Goal: Task Accomplishment & Management: Use online tool/utility

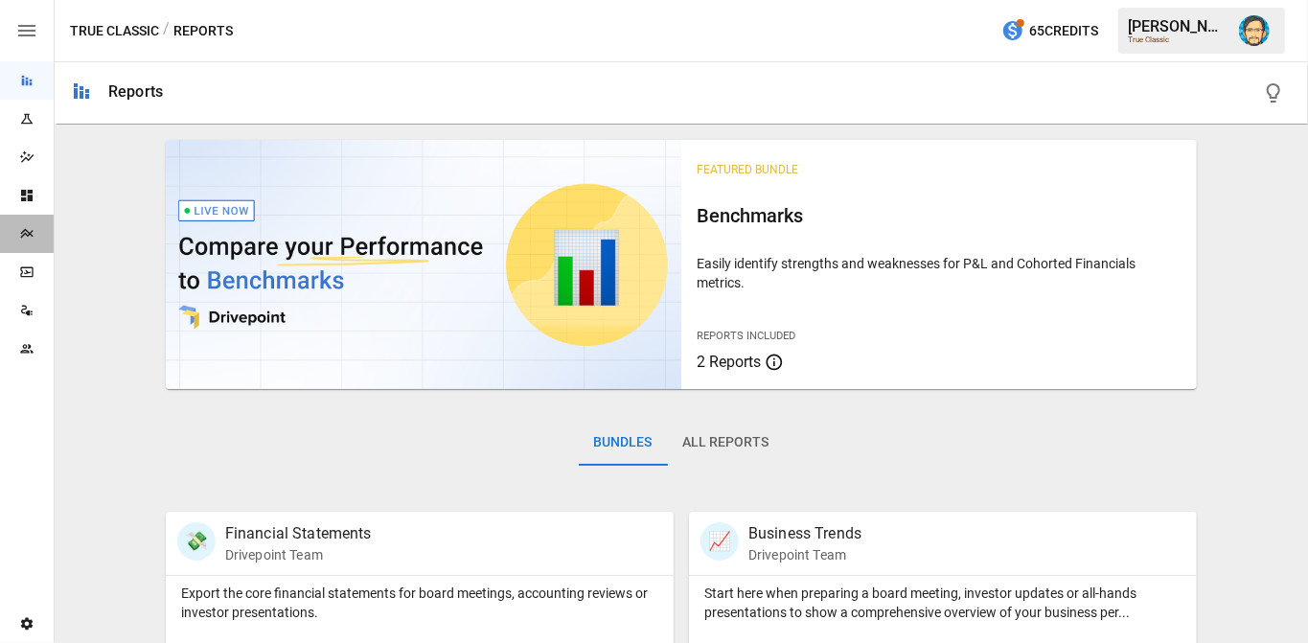
click at [34, 241] on div "Plans" at bounding box center [27, 234] width 54 height 38
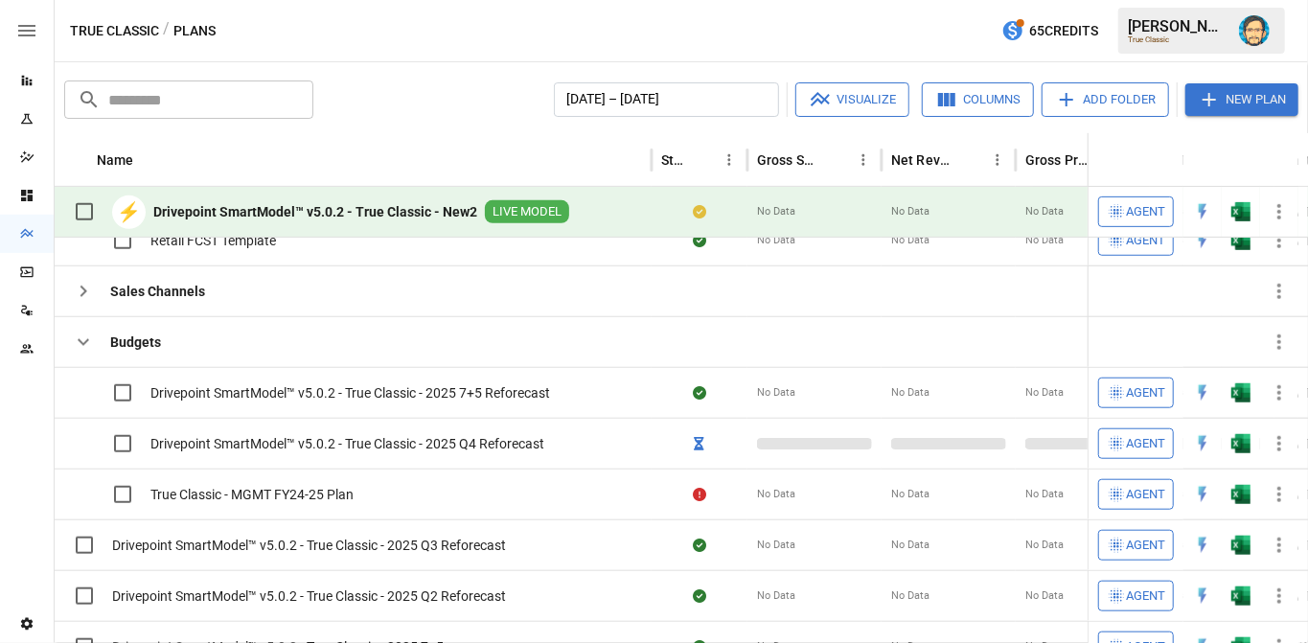
scroll to position [478, 0]
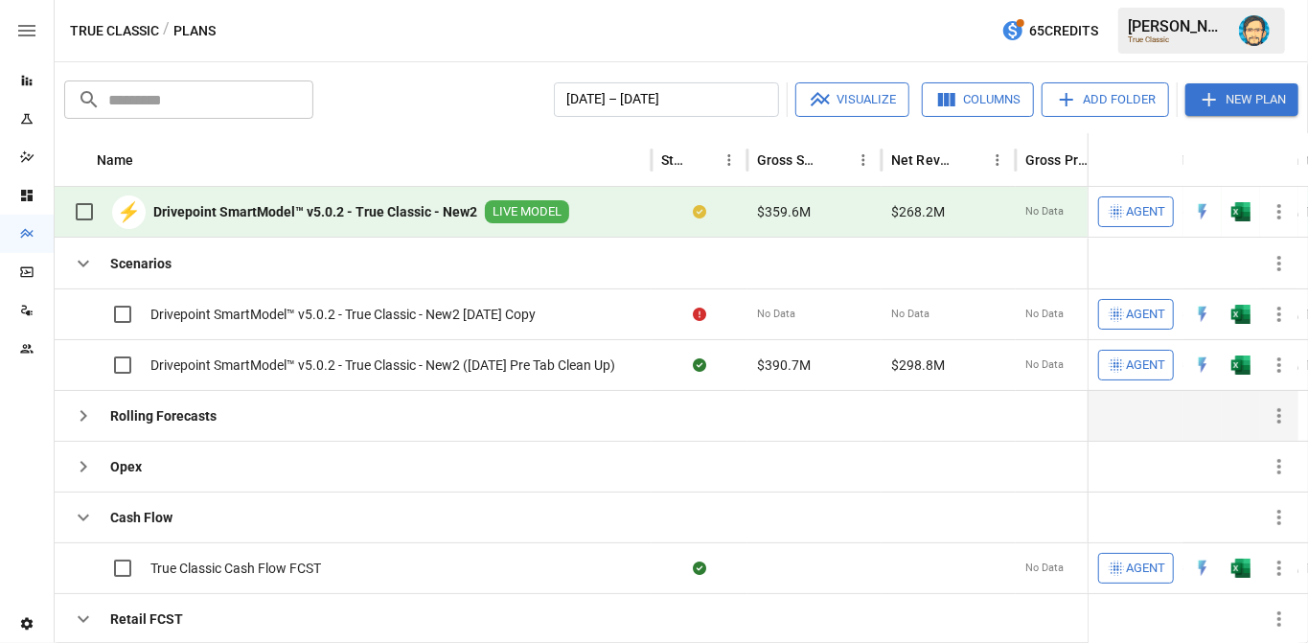
click at [92, 415] on icon "button" at bounding box center [83, 415] width 23 height 23
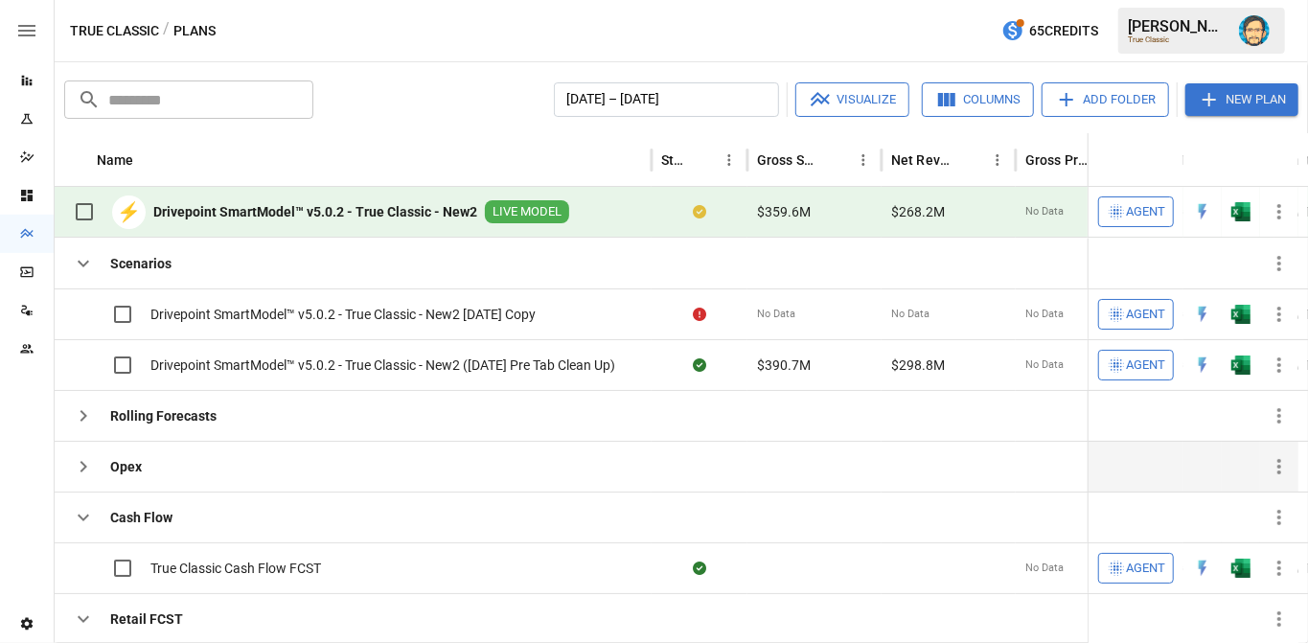
click at [91, 462] on icon "button" at bounding box center [83, 466] width 23 height 23
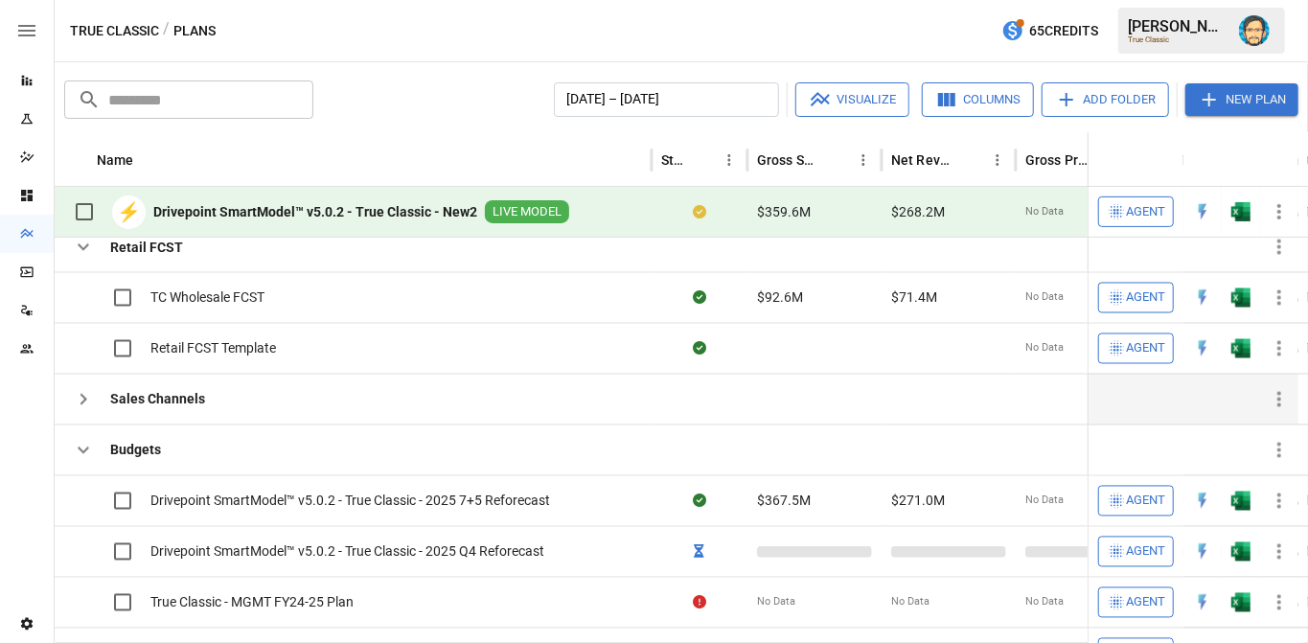
click at [80, 396] on icon "button" at bounding box center [83, 399] width 23 height 23
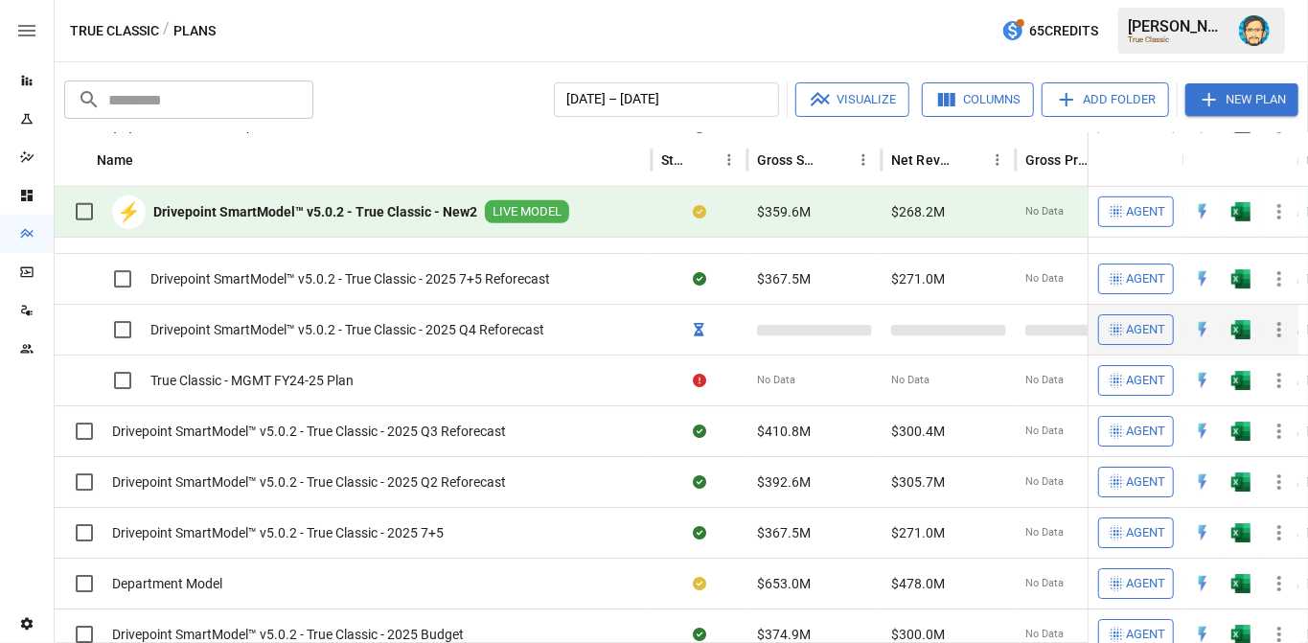
click at [1281, 324] on icon "button" at bounding box center [1279, 329] width 23 height 23
click at [1222, 370] on div "Plan Info" at bounding box center [1236, 370] width 84 height 23
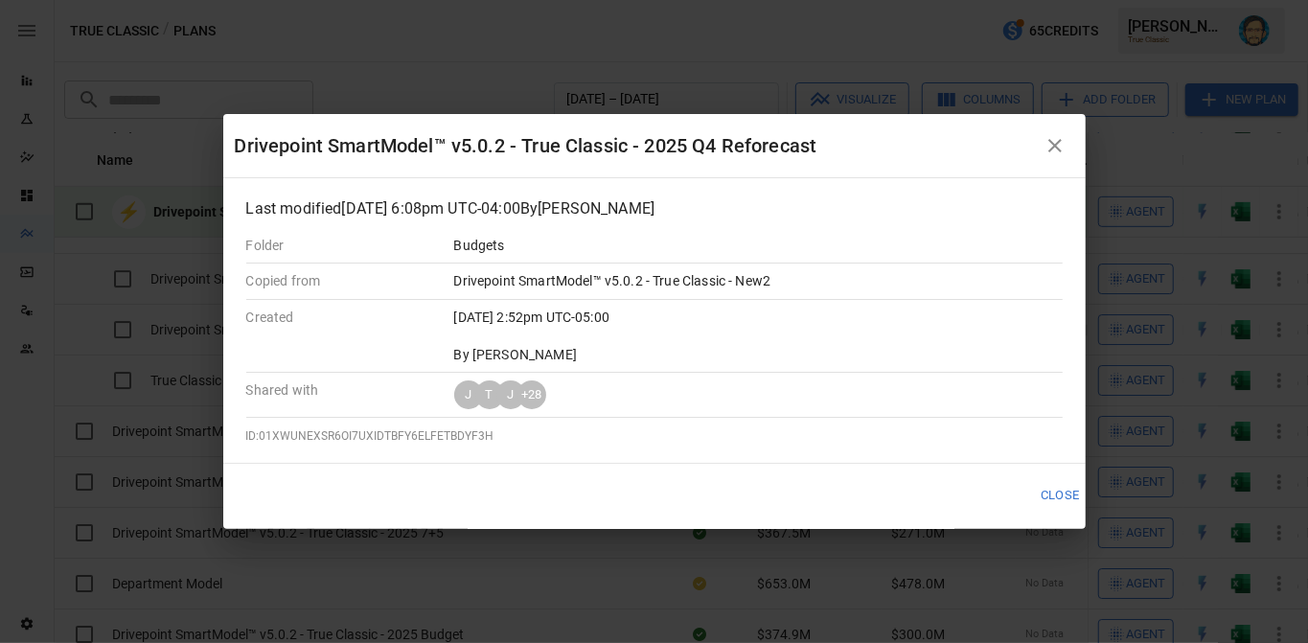
click at [385, 433] on span "ID: 01XWUNEXSR6OI7UXIDTBFY6ELFETBDYF3H" at bounding box center [370, 435] width 248 height 13
copy span "01XWUNEXSR6OI7UXIDTBFY6ELFETBDYF3H"
click at [1066, 134] on button "button" at bounding box center [1055, 145] width 38 height 38
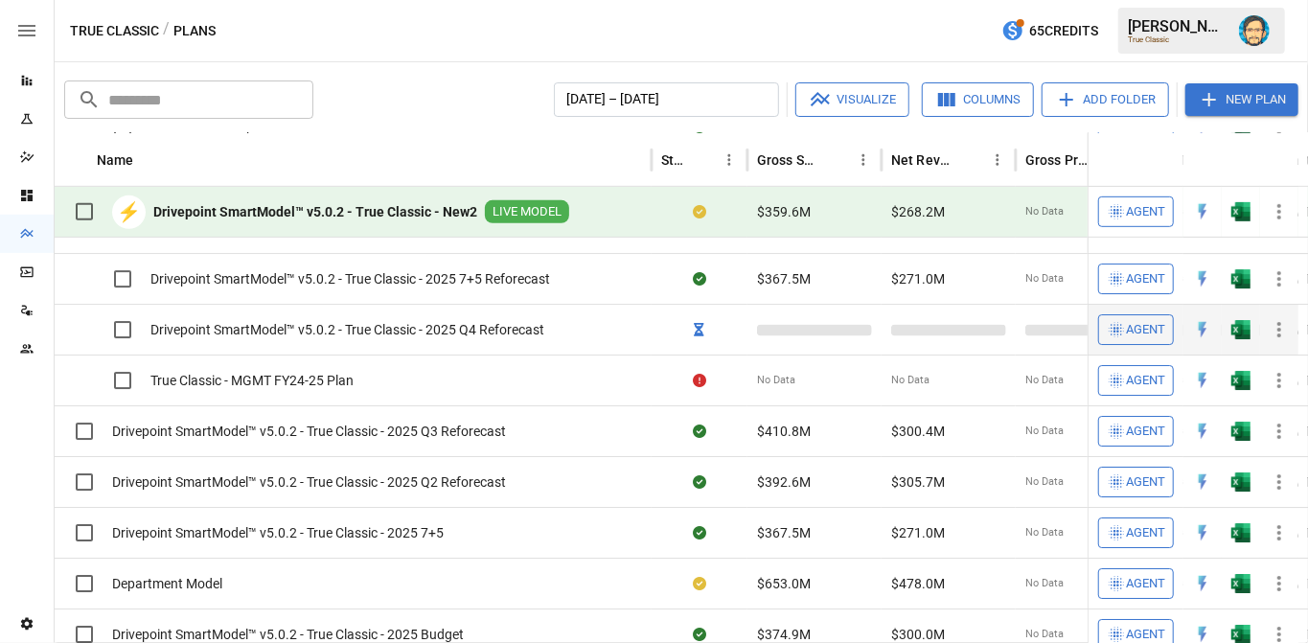
click at [1278, 323] on icon "button" at bounding box center [1279, 329] width 23 height 23
click at [1227, 367] on div "Plan Info" at bounding box center [1251, 370] width 54 height 23
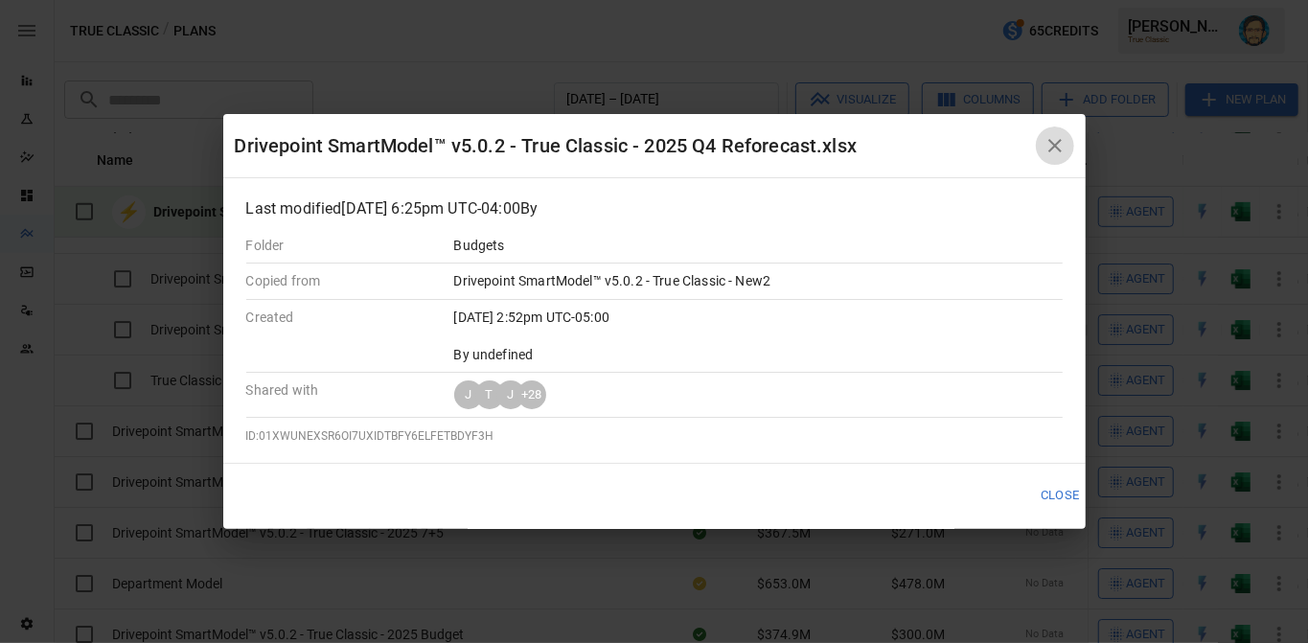
click at [1056, 142] on icon "button" at bounding box center [1054, 145] width 23 height 23
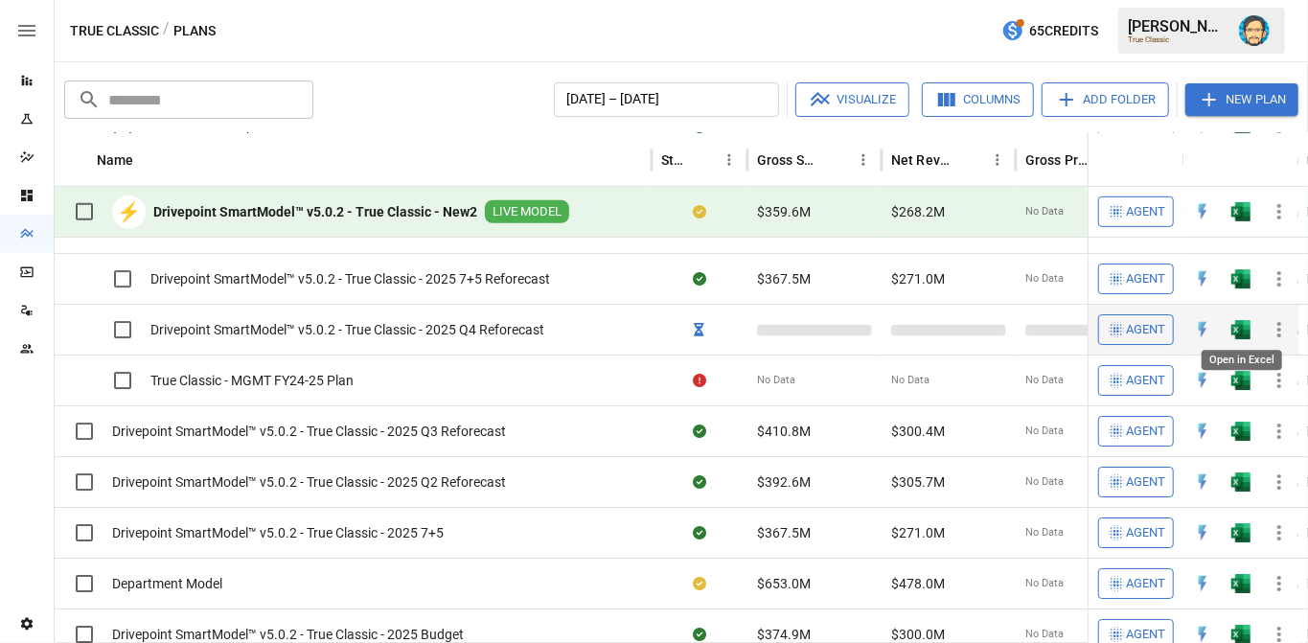
click at [1245, 320] on img "Open in Excel" at bounding box center [1240, 329] width 19 height 19
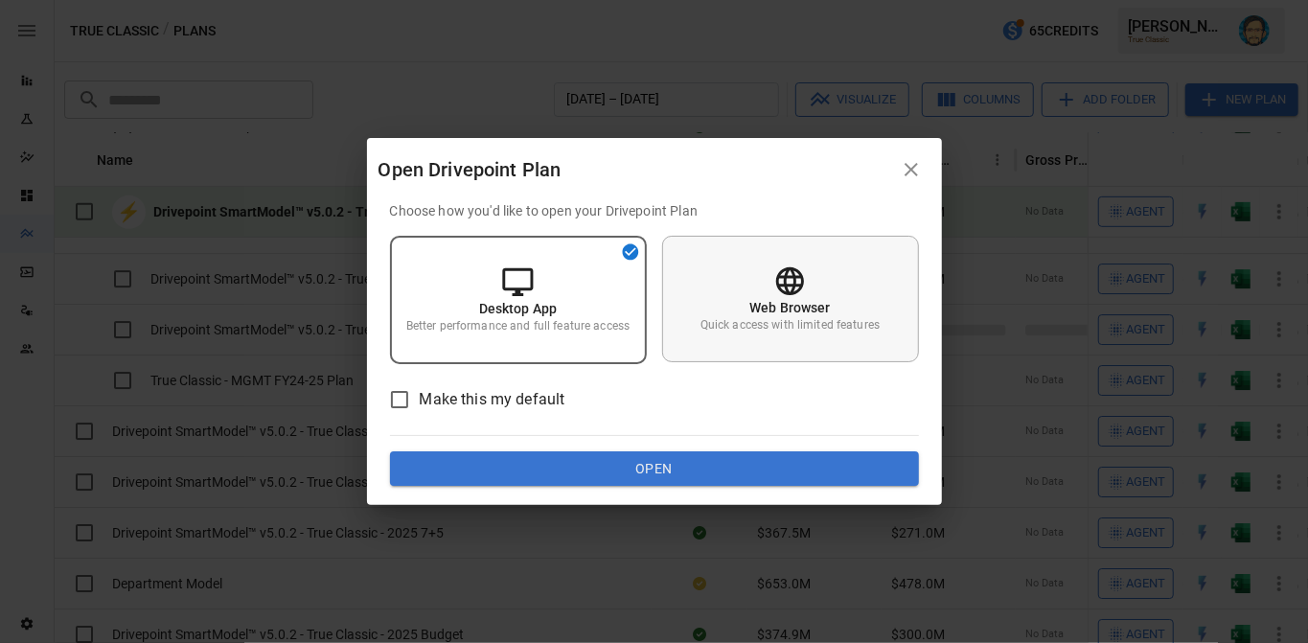
click at [828, 298] on p "Web Browser" at bounding box center [789, 307] width 81 height 19
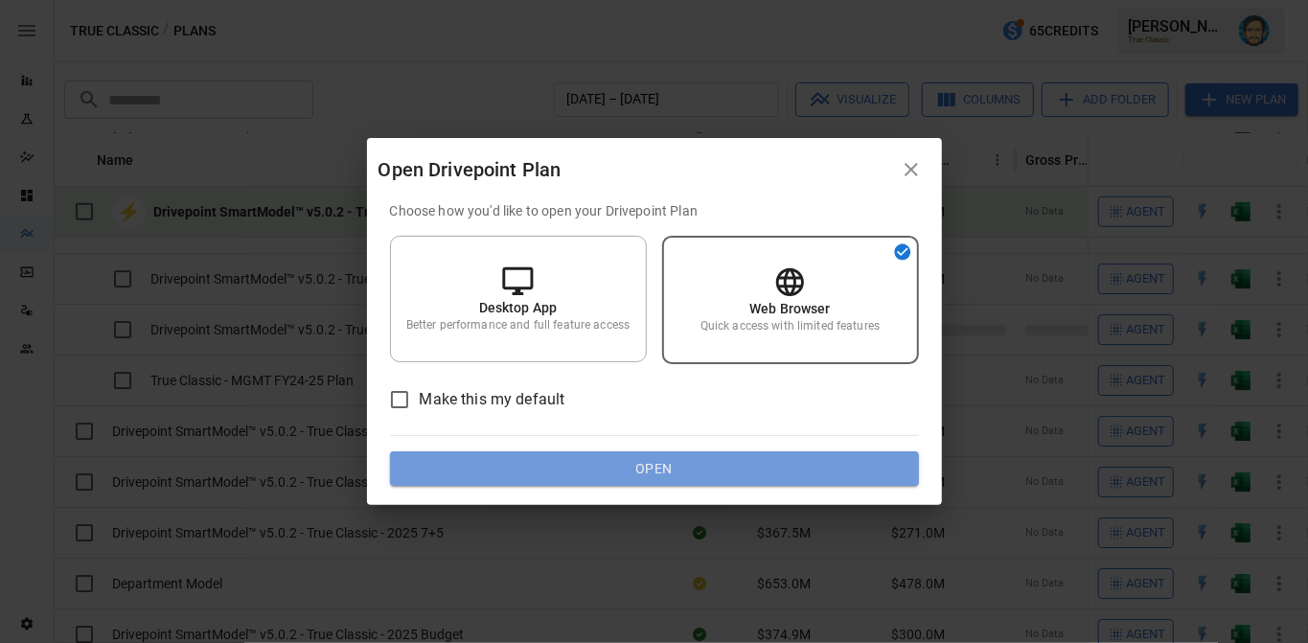
click at [780, 468] on button "Open" at bounding box center [654, 468] width 529 height 34
